Goal: Find specific page/section: Find specific page/section

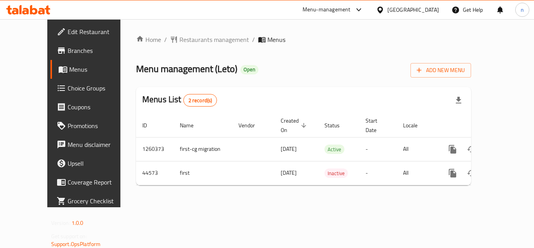
click at [364, 9] on icon at bounding box center [358, 9] width 9 height 9
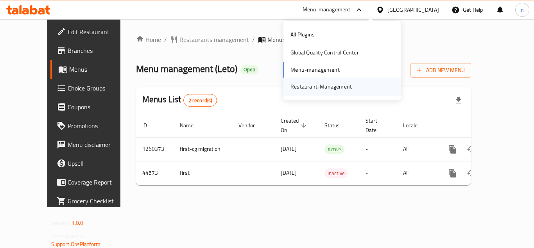
click at [319, 85] on div "Restaurant-Management" at bounding box center [321, 86] width 61 height 9
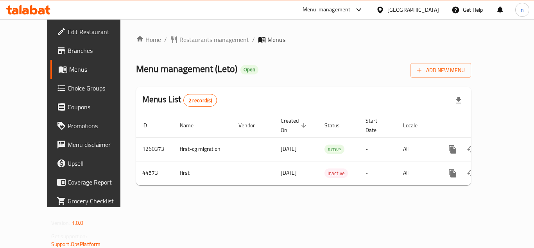
click at [364, 7] on icon at bounding box center [358, 9] width 9 height 9
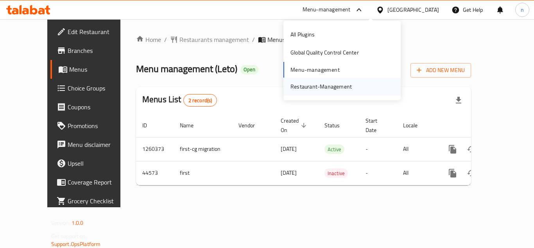
click at [309, 92] on div "Restaurant-Management" at bounding box center [321, 86] width 74 height 18
